Goal: Task Accomplishment & Management: Use online tool/utility

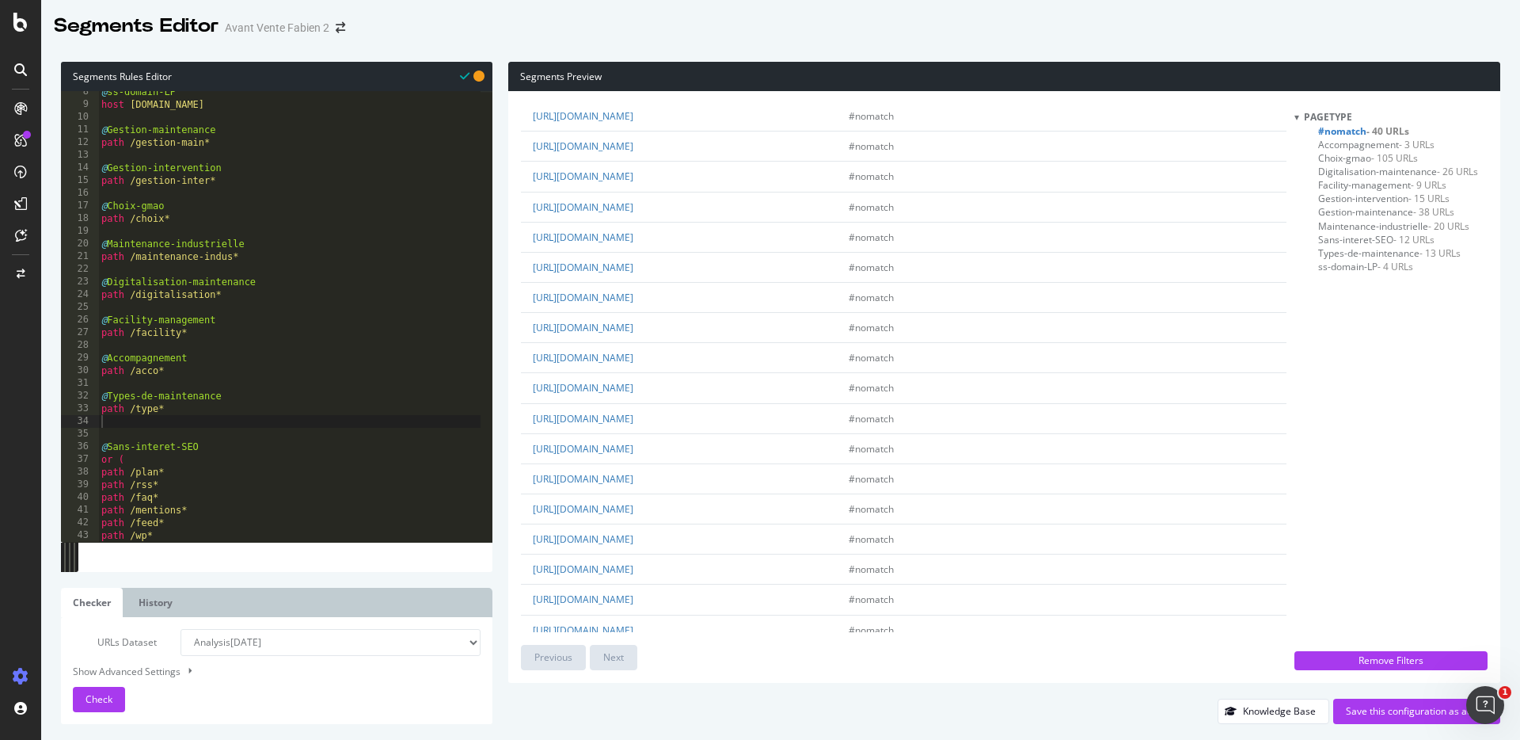
scroll to position [279, 0]
type textarea "path /type*"
click at [200, 414] on div "@ ss-domain-LP host [DOMAIN_NAME] @ Gestion-maintenance path /gestion-main* @ G…" at bounding box center [289, 324] width 382 height 476
type textarea "@Actualites"
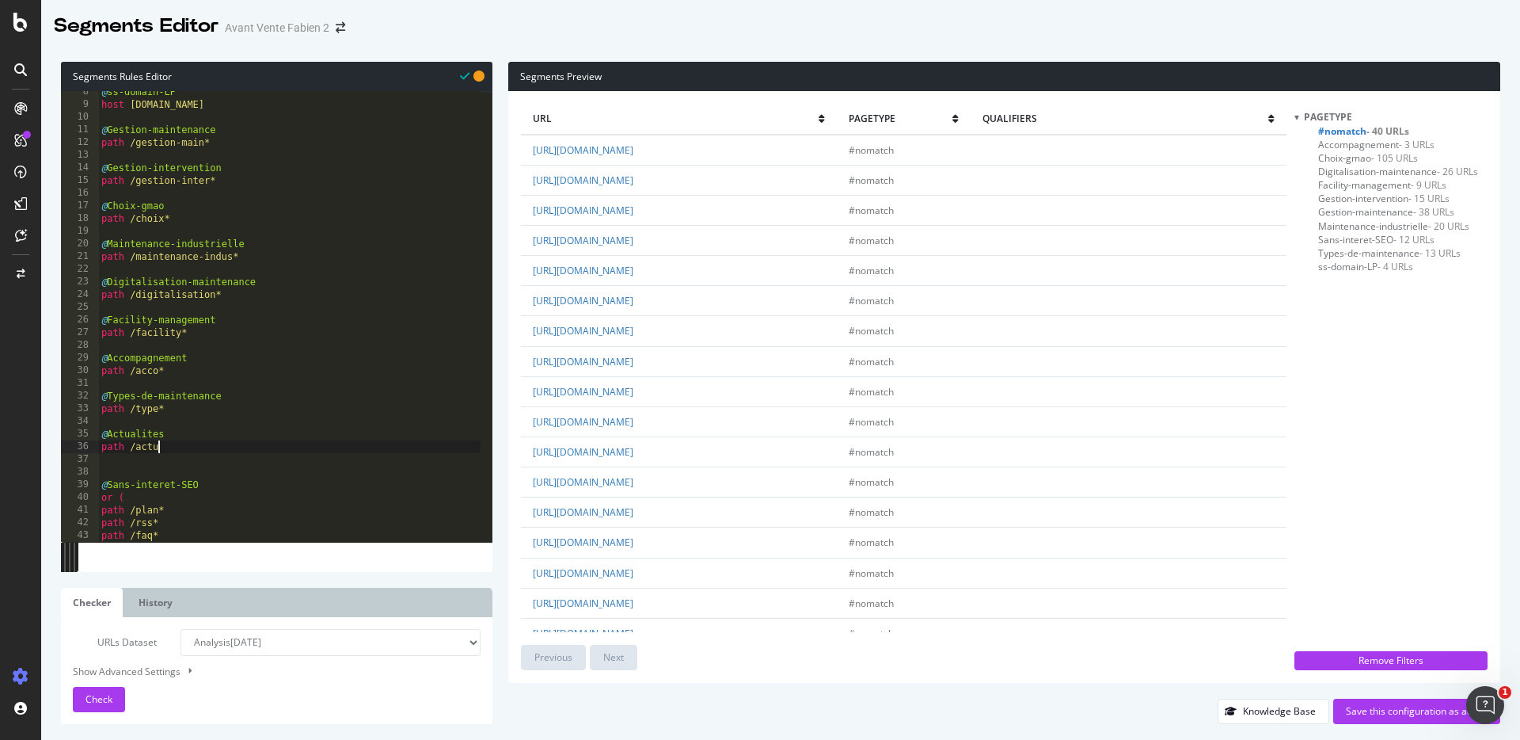
type textarea "path /actu*"
click at [105, 694] on span "Check" at bounding box center [99, 698] width 27 height 13
click at [633, 451] on link "[URL][DOMAIN_NAME]" at bounding box center [583, 449] width 101 height 13
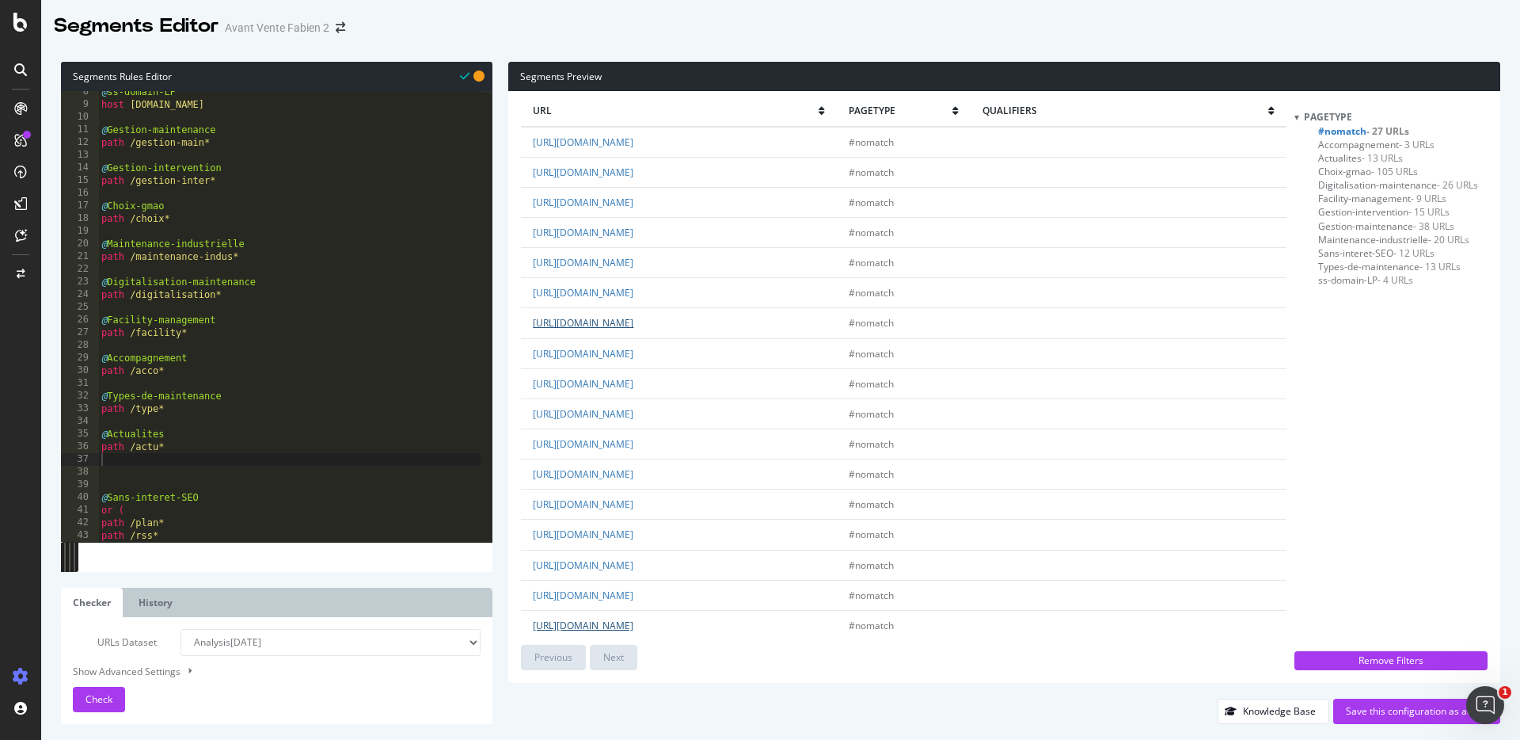
scroll to position [0, 0]
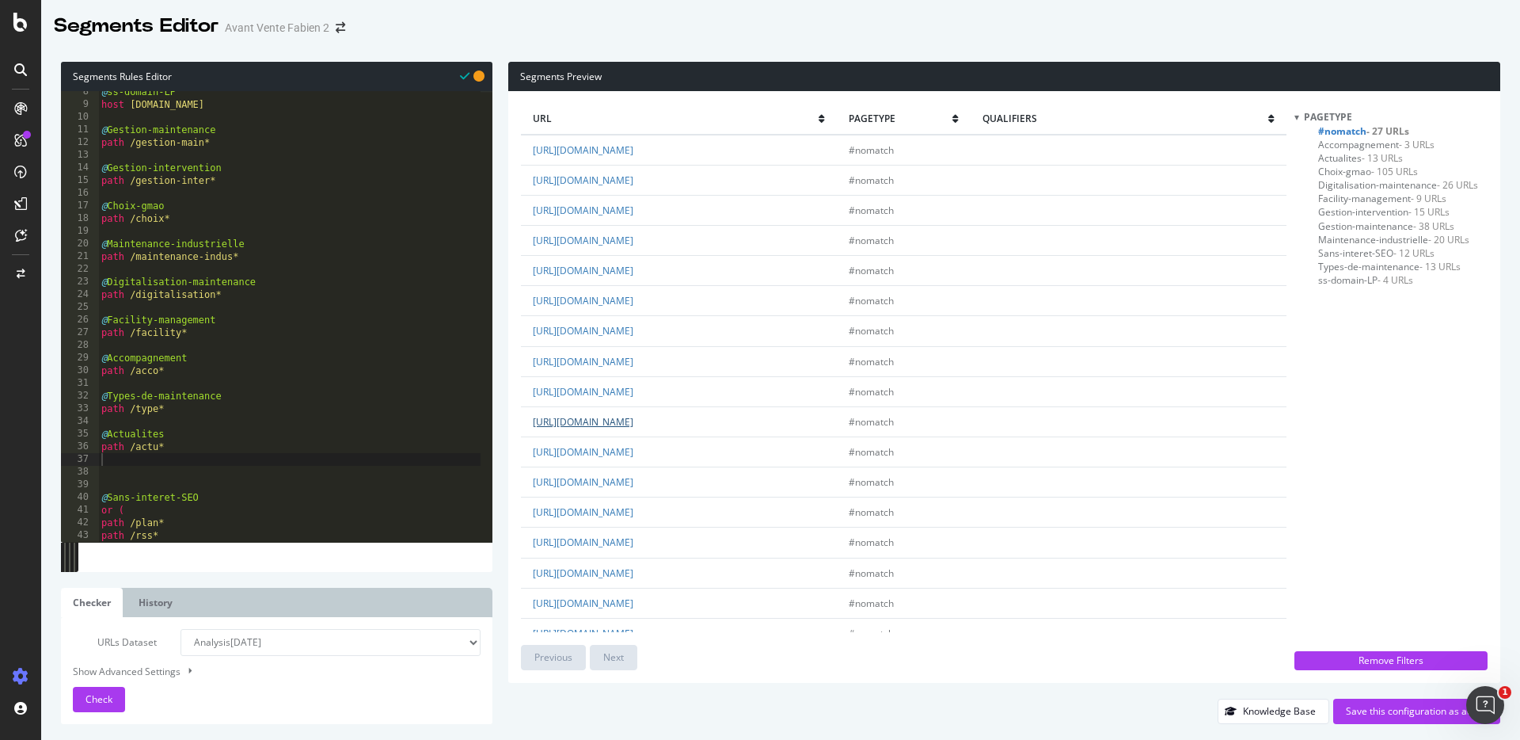
click at [633, 420] on link "[URL][DOMAIN_NAME]" at bounding box center [583, 421] width 101 height 13
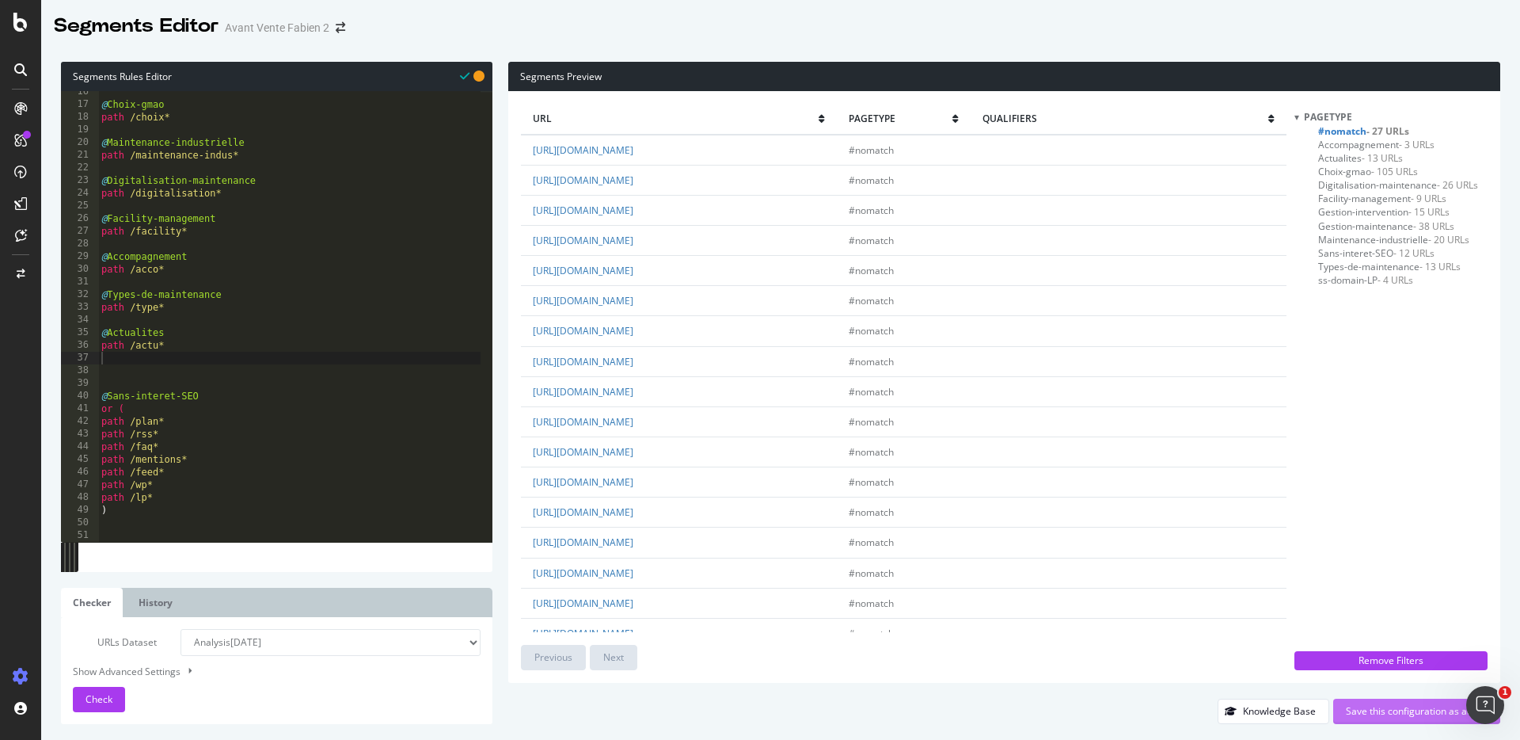
click at [1364, 711] on div "Save this configuration as active" at bounding box center [1417, 710] width 142 height 13
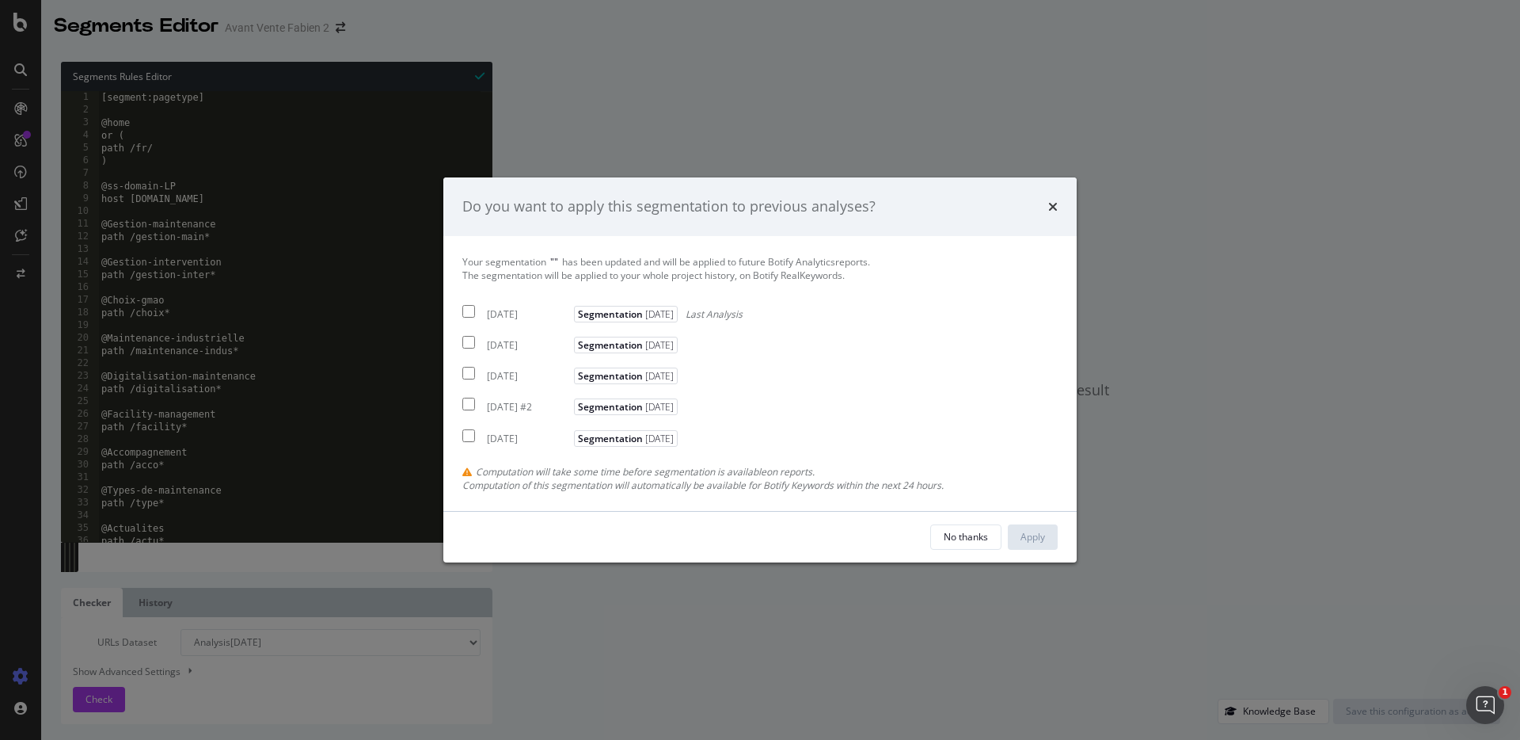
click at [469, 310] on input "modal" at bounding box center [468, 311] width 13 height 13
checkbox input "true"
click at [1047, 538] on button "Apply" at bounding box center [1033, 536] width 50 height 25
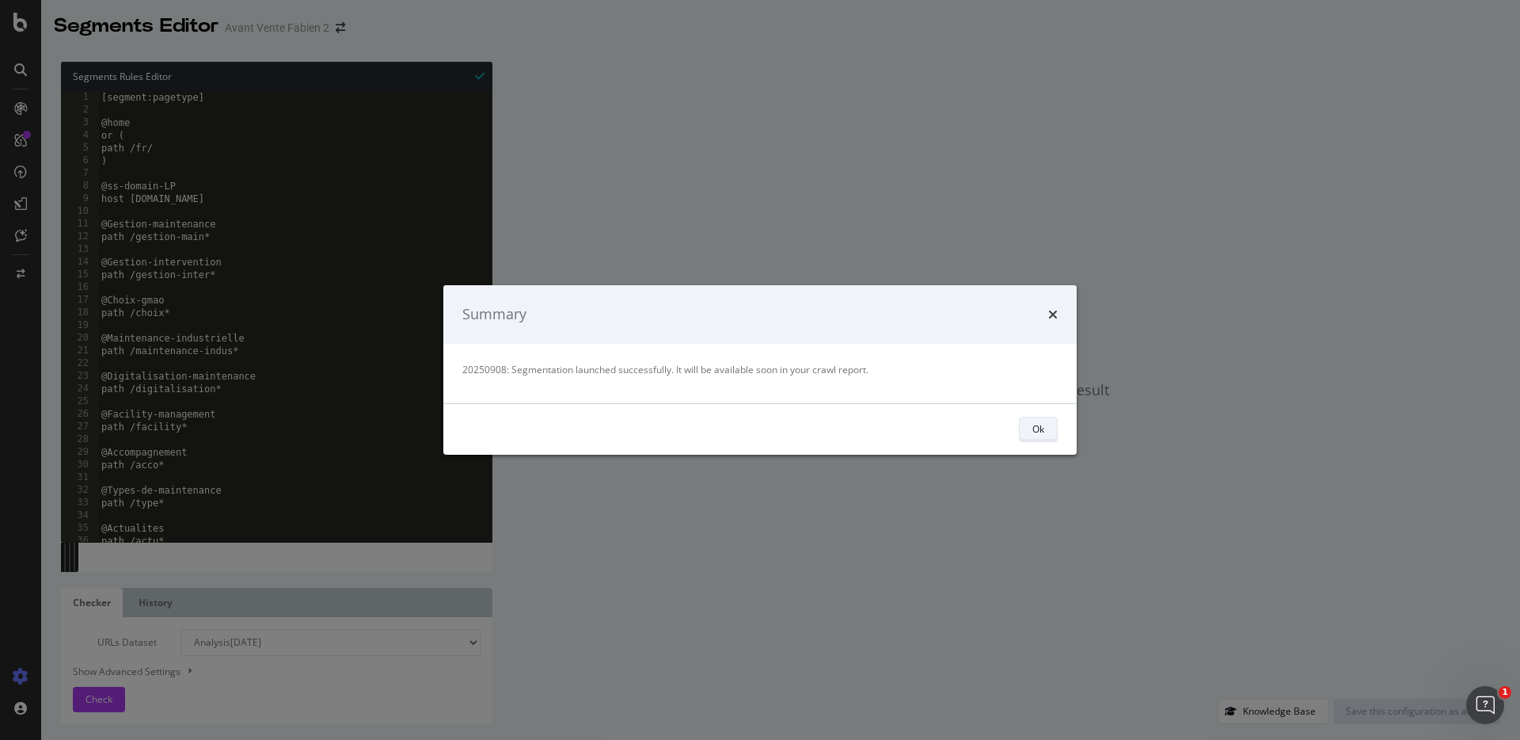
click at [1048, 432] on button "Ok" at bounding box center [1038, 428] width 39 height 25
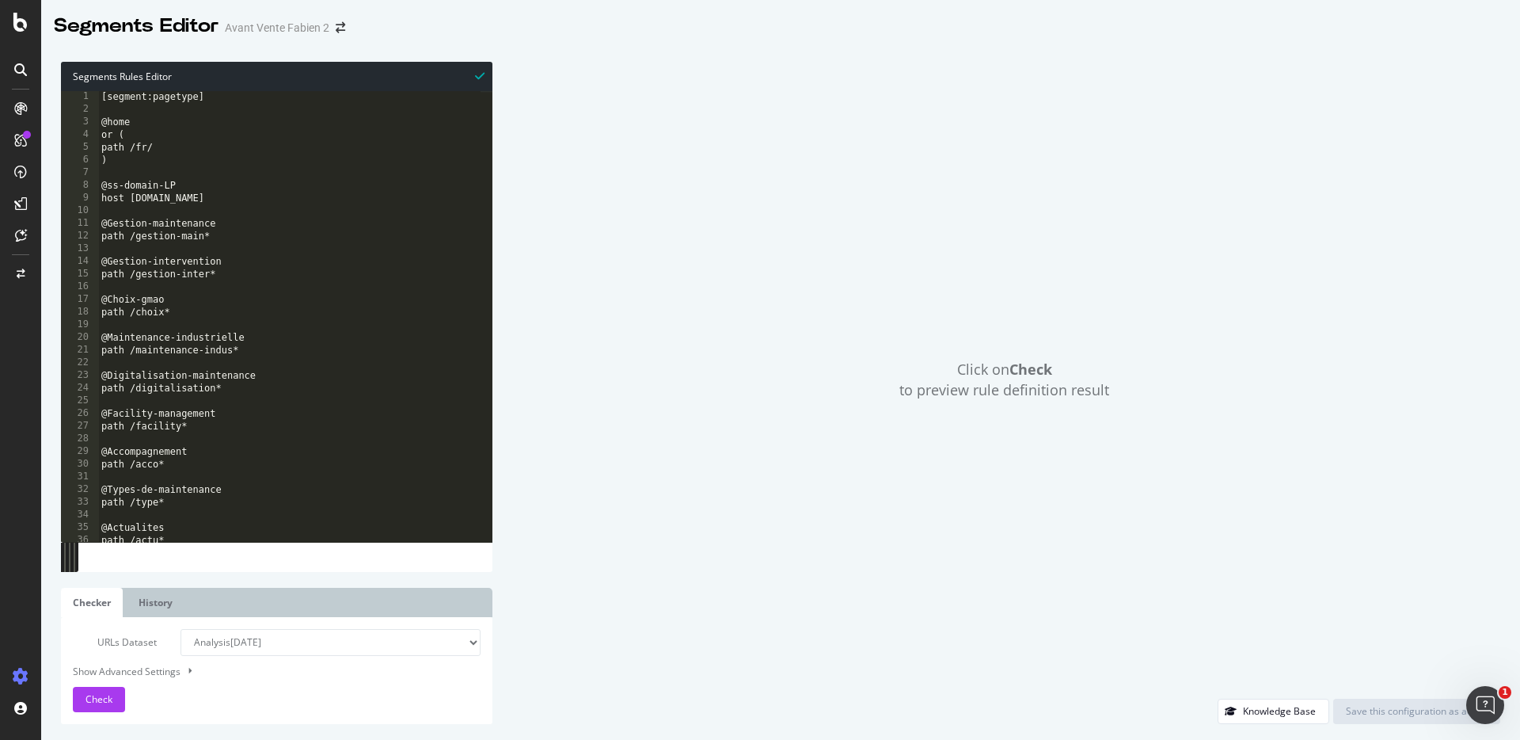
scroll to position [1, 0]
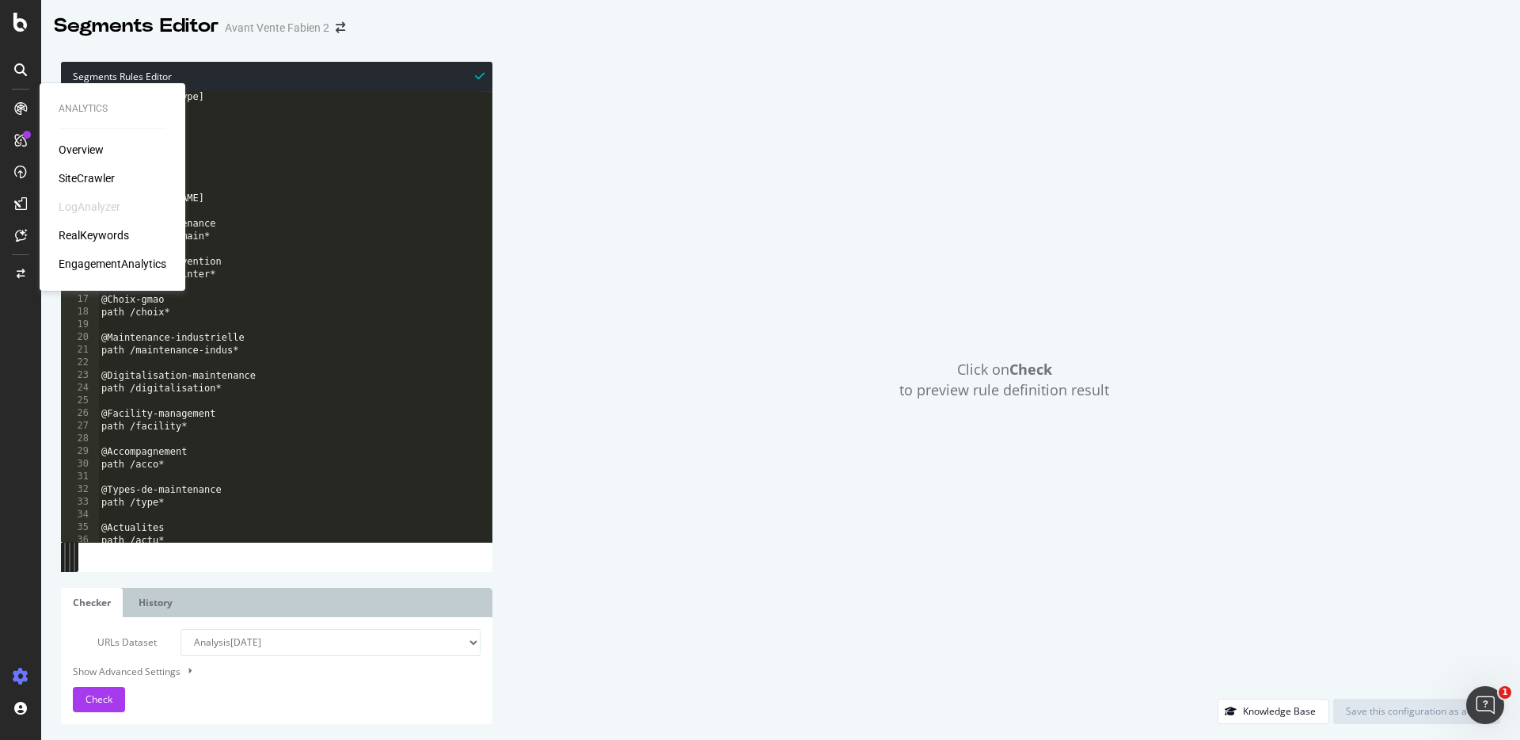
click at [75, 177] on div "SiteCrawler" at bounding box center [87, 178] width 56 height 16
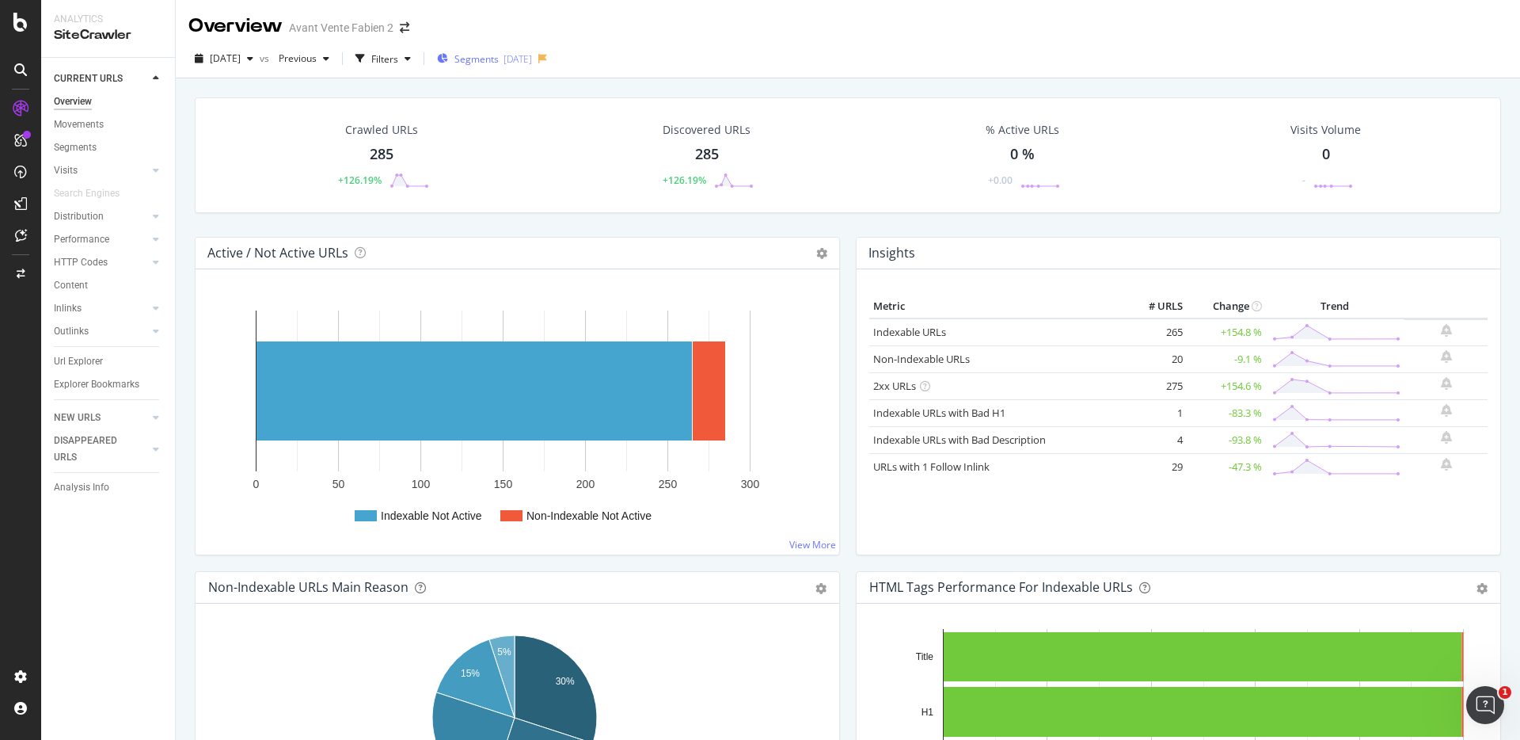
click at [486, 59] on span "Segments" at bounding box center [476, 58] width 44 height 13
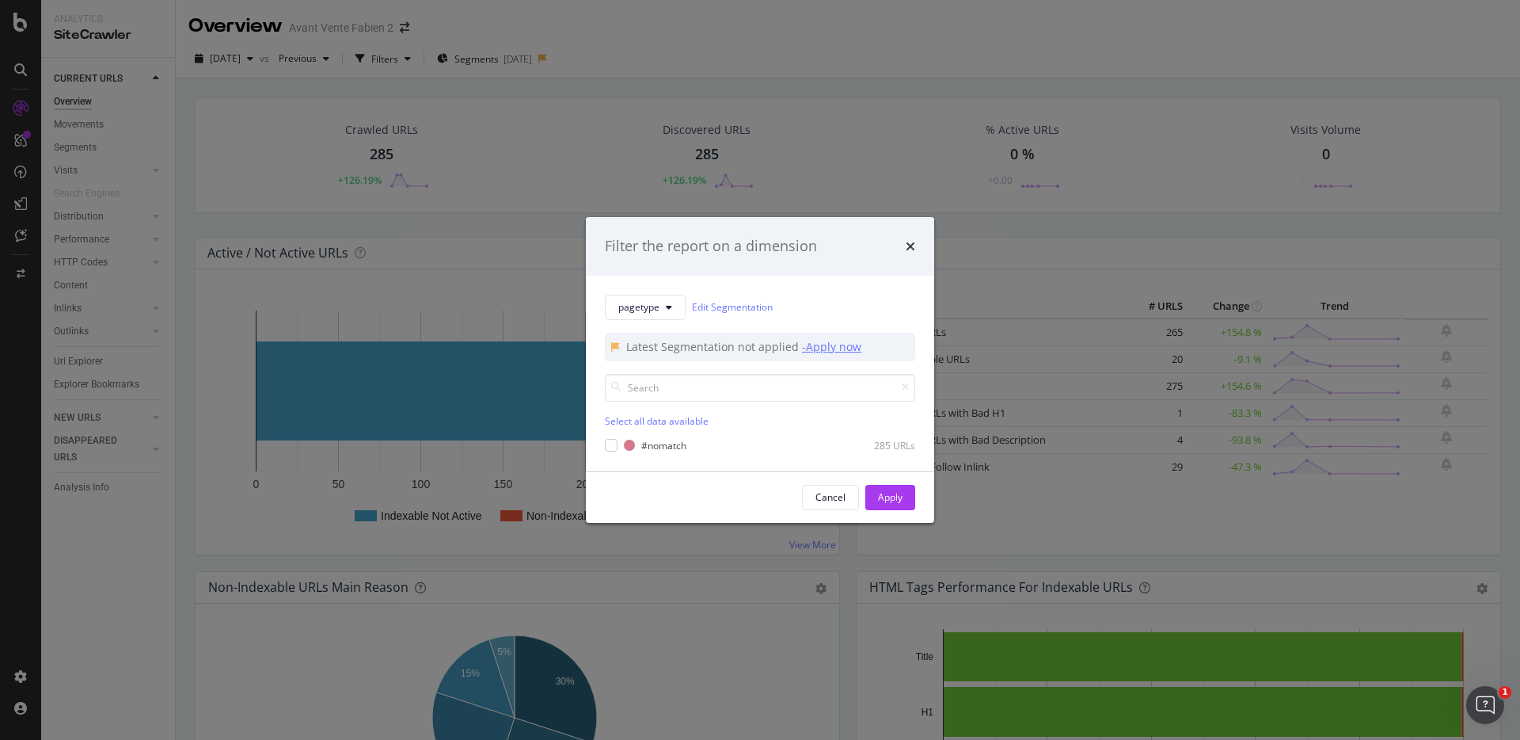
click at [823, 343] on div "- Apply now" at bounding box center [831, 347] width 59 height 16
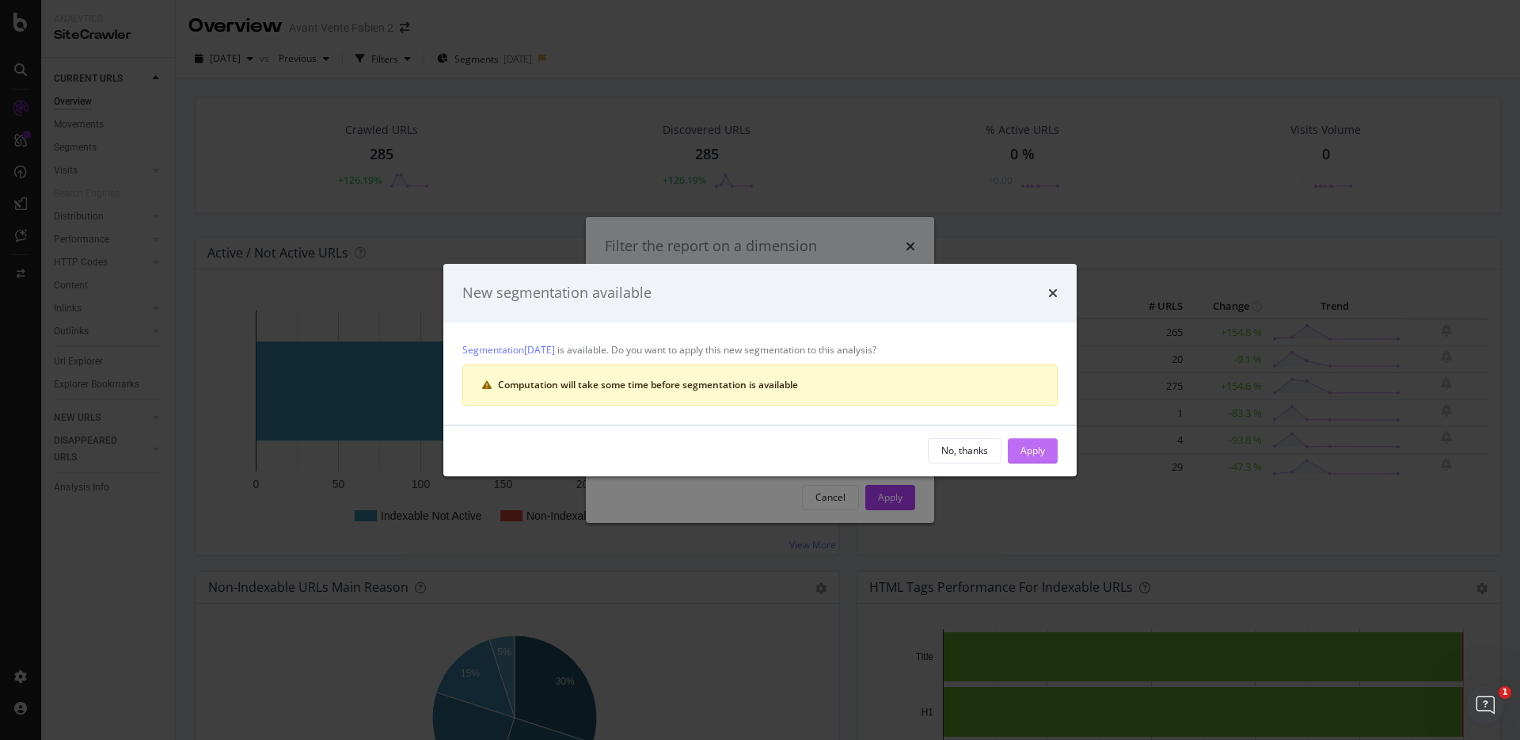
click at [1029, 454] on div "Apply" at bounding box center [1033, 449] width 25 height 13
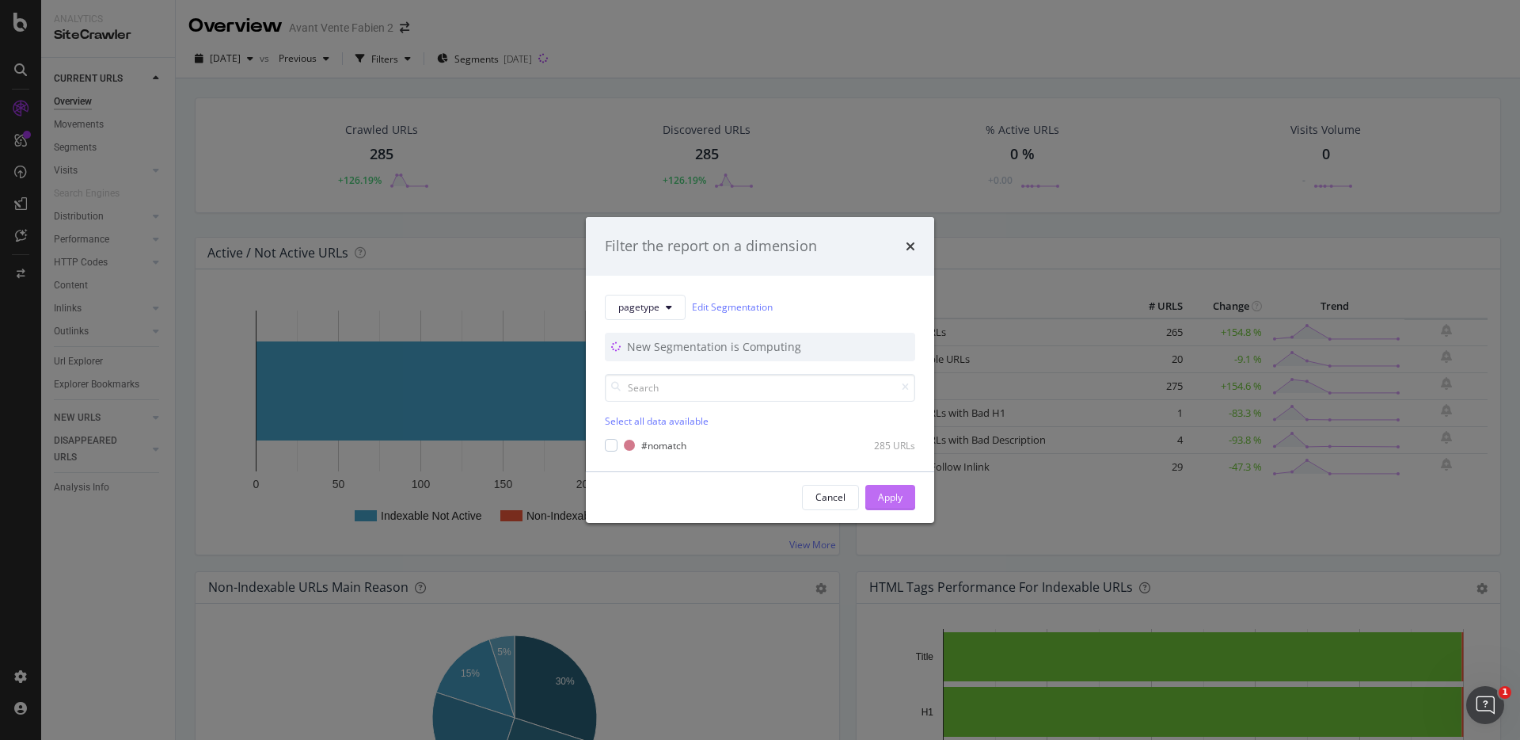
click at [895, 496] on div "Apply" at bounding box center [890, 496] width 25 height 13
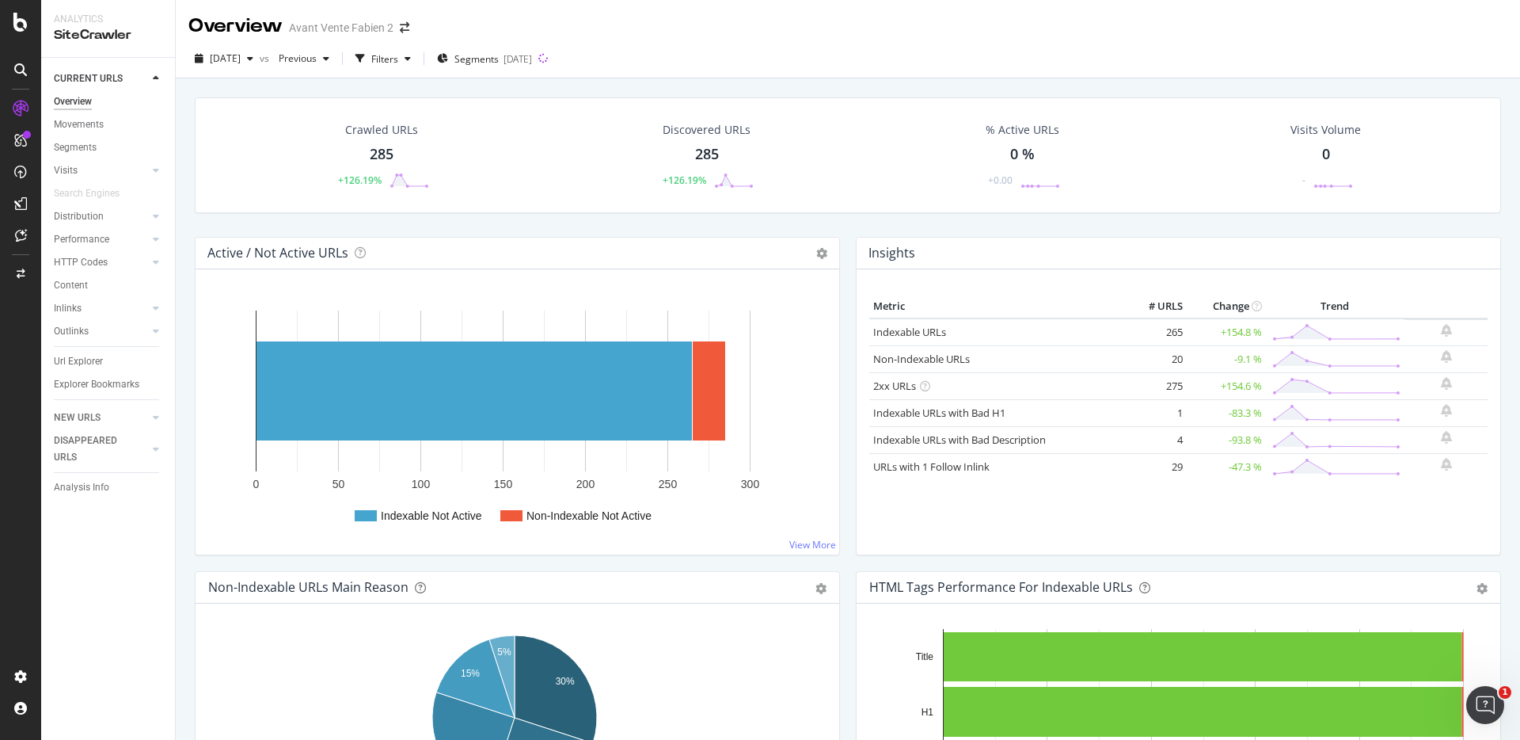
click at [840, 235] on div "Crawled URLs 285 +126.19% Discovered URLs 285 +126.19% % Active URLs 0 % +0.00 …" at bounding box center [848, 166] width 1322 height 139
